Goal: Information Seeking & Learning: Learn about a topic

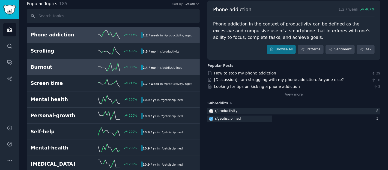
scroll to position [30, 0]
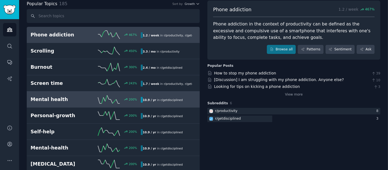
click at [83, 99] on h2 "Mental health" at bounding box center [58, 99] width 55 height 7
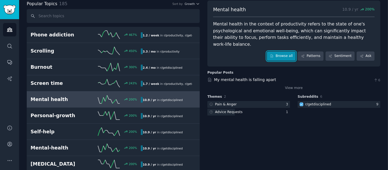
click at [285, 51] on link "Browse all" at bounding box center [281, 55] width 29 height 9
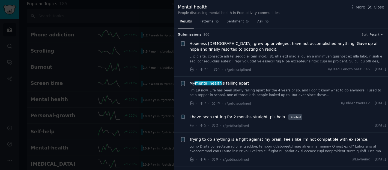
click at [285, 42] on span "Hopeless [DEMOGRAPHIC_DATA], grew up privileged, have not accomplished anything…" at bounding box center [288, 46] width 197 height 11
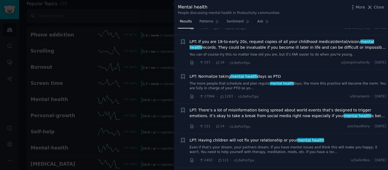
scroll to position [3233, 0]
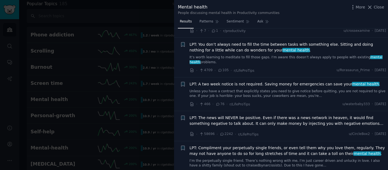
click at [147, 96] on div at bounding box center [194, 85] width 388 height 170
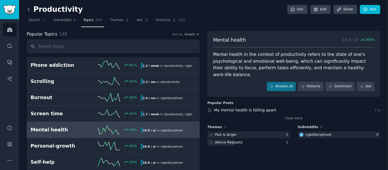
click at [31, 9] on icon at bounding box center [29, 10] width 6 height 6
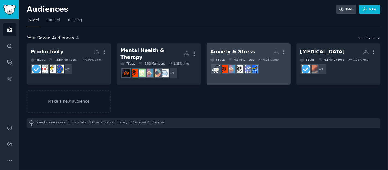
click at [230, 52] on div "Anxiety & Stress" at bounding box center [233, 51] width 45 height 7
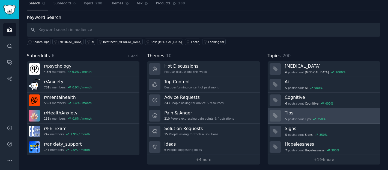
scroll to position [17, 0]
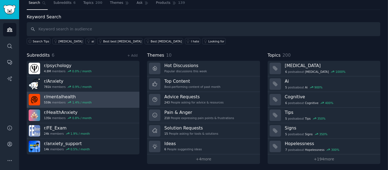
click at [90, 96] on link "r/ mentalhealth 559k members 1.4 % / month" at bounding box center [83, 100] width 113 height 16
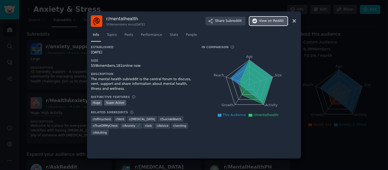
click at [271, 23] on span "on Reddit" at bounding box center [276, 21] width 16 height 5
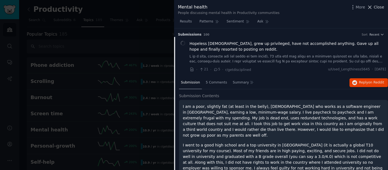
click at [378, 7] on span "Close" at bounding box center [379, 7] width 10 height 6
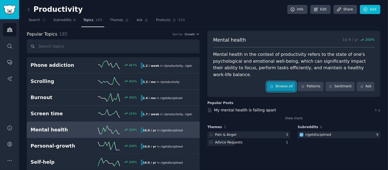
click at [292, 82] on link "Browse all" at bounding box center [281, 86] width 29 height 9
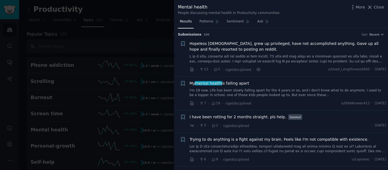
click at [260, 41] on span "Hopeless [DEMOGRAPHIC_DATA], grew up privileged, have not accomplished anything…" at bounding box center [288, 46] width 197 height 11
